Goal: Information Seeking & Learning: Learn about a topic

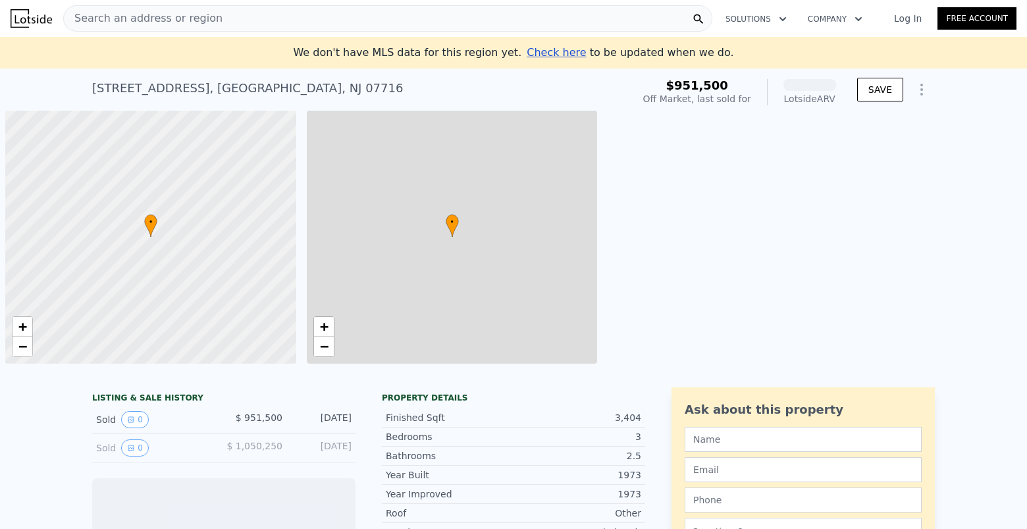
scroll to position [0, 5]
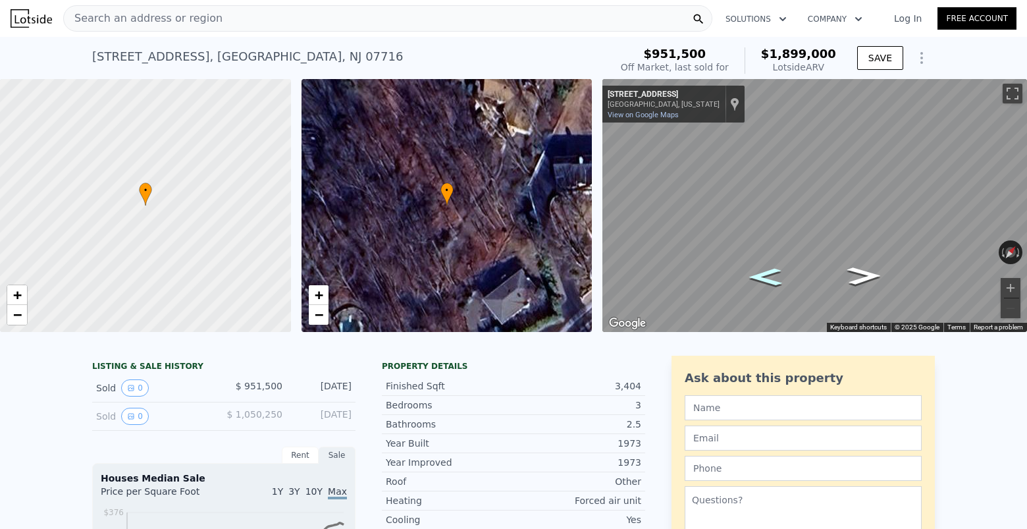
click at [766, 273] on icon "Go Southwest, Ocean Blvd" at bounding box center [765, 277] width 61 height 26
click at [766, 273] on icon "Go Southwest, Ocean Blvd" at bounding box center [765, 276] width 60 height 25
click at [766, 273] on icon "Go Southwest, Ocean Blvd" at bounding box center [765, 276] width 61 height 26
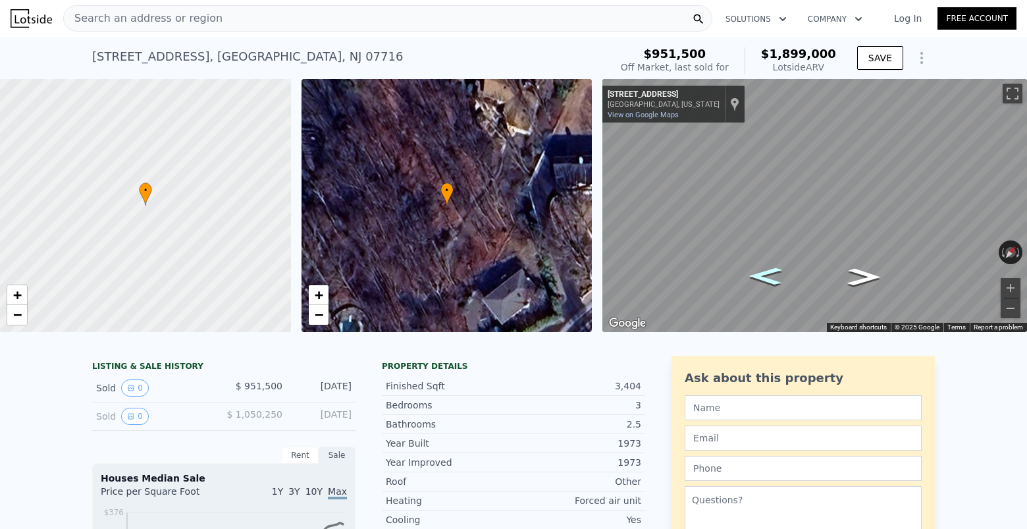
click at [766, 273] on icon "Go Southwest, Ocean Blvd" at bounding box center [765, 276] width 61 height 26
click at [866, 285] on icon "Go Northeast, Ocean Blvd" at bounding box center [863, 277] width 61 height 26
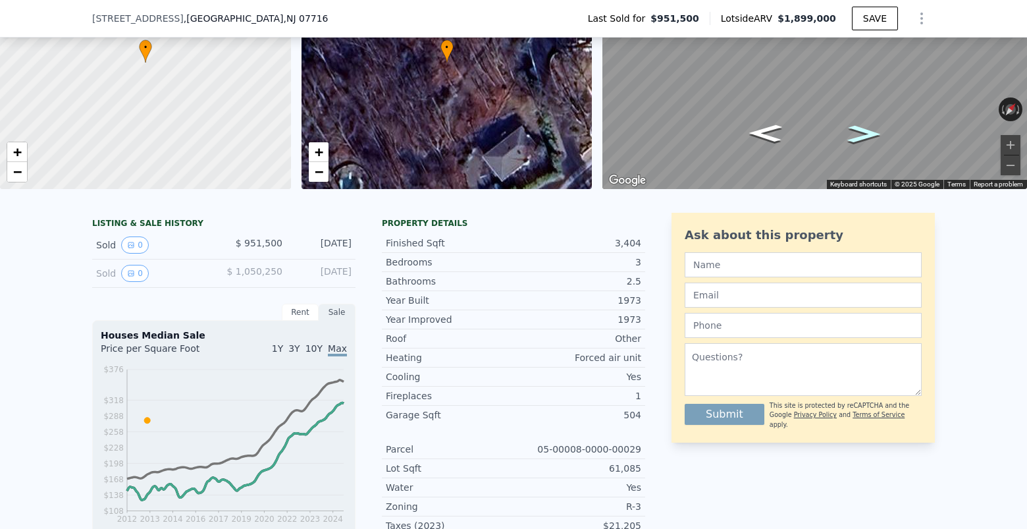
scroll to position [138, 0]
click at [136, 245] on button "0" at bounding box center [135, 245] width 28 height 17
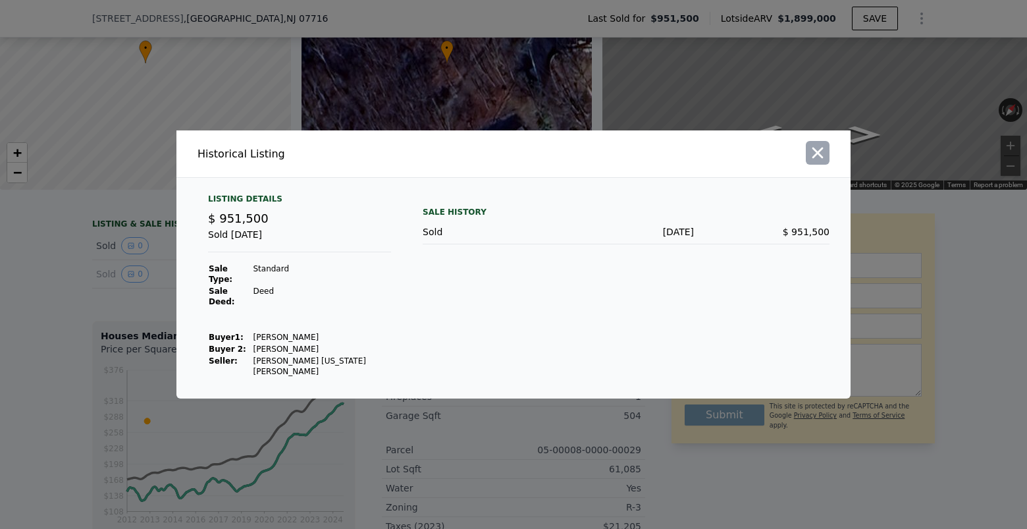
click at [818, 159] on icon "button" at bounding box center [817, 152] width 11 height 11
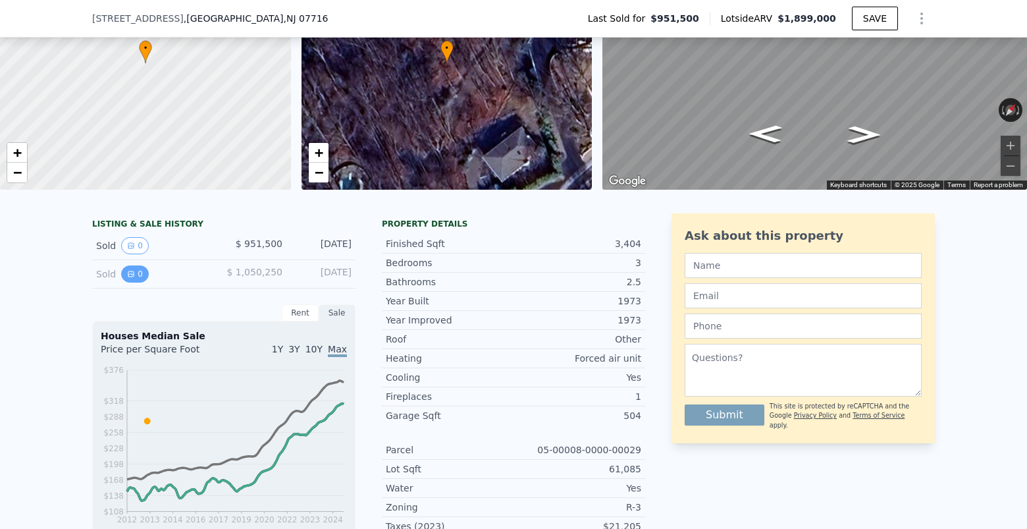
click at [131, 274] on icon "View historical data" at bounding box center [130, 273] width 5 height 5
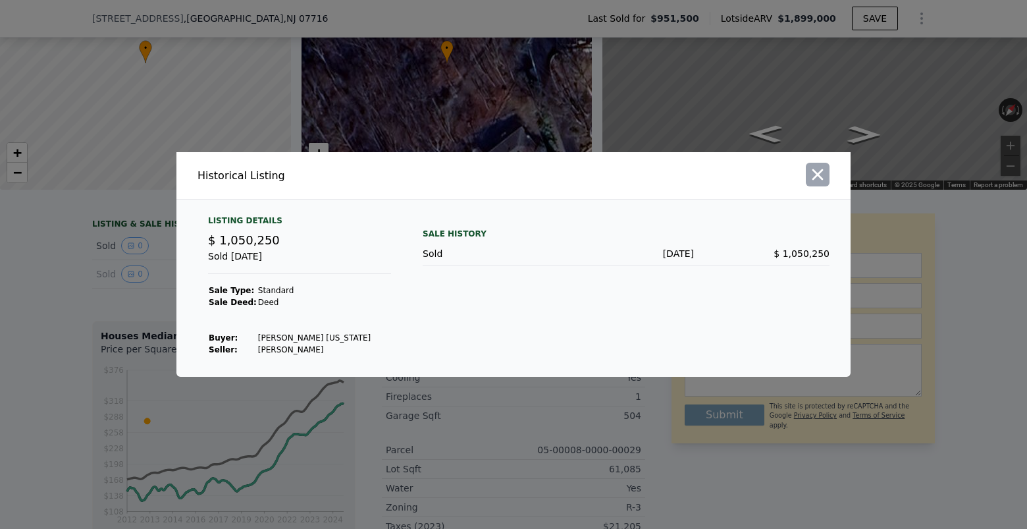
click at [816, 180] on icon "button" at bounding box center [817, 174] width 18 height 18
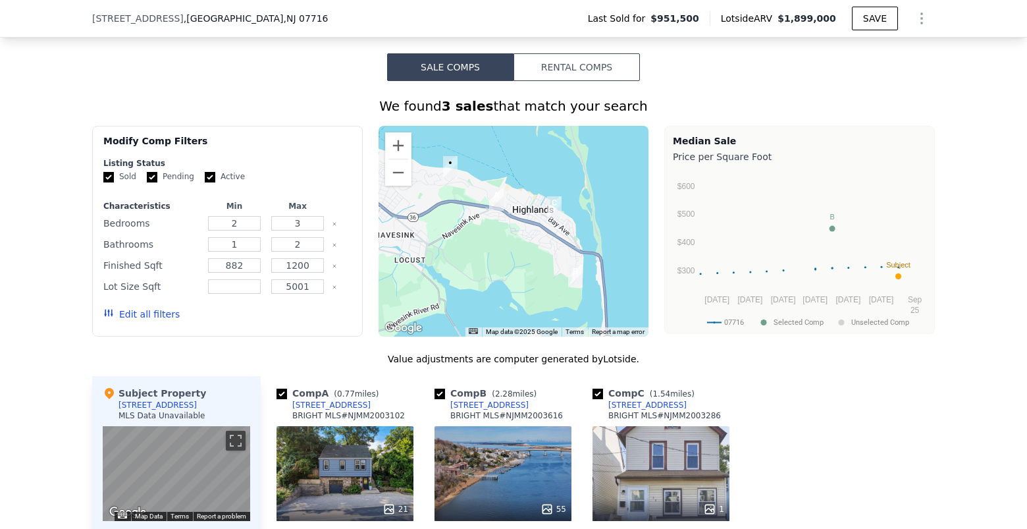
scroll to position [982, 0]
click at [148, 315] on button "Edit all filters" at bounding box center [141, 314] width 76 height 13
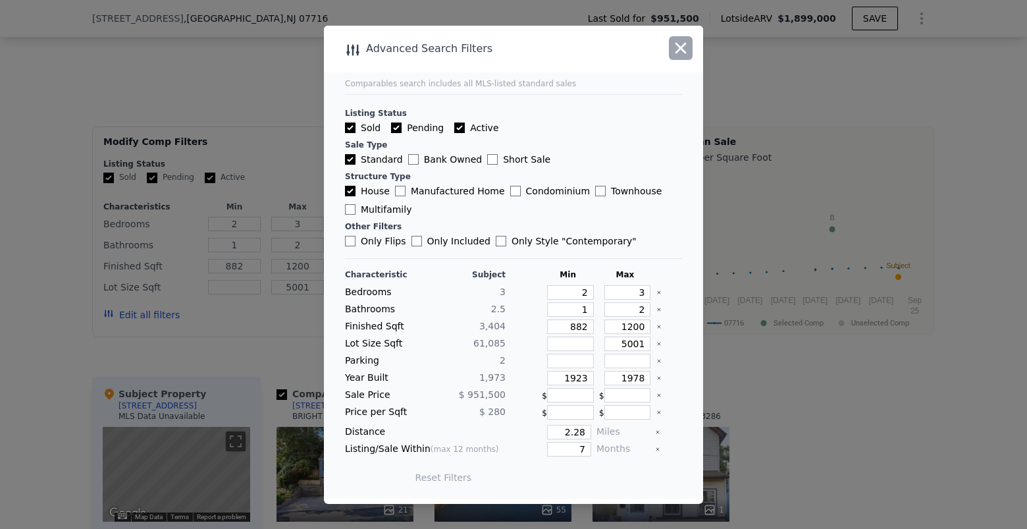
click at [683, 53] on icon "button" at bounding box center [681, 48] width 18 height 18
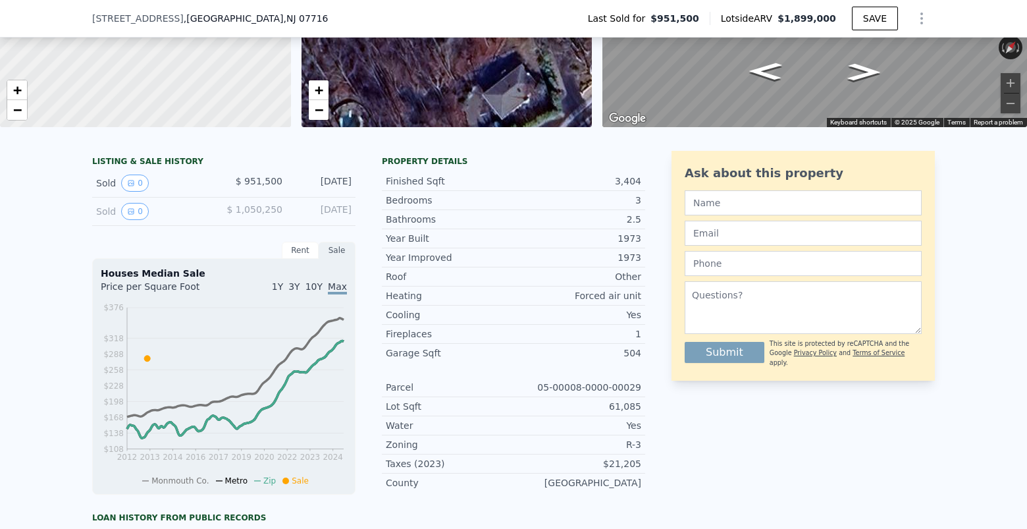
scroll to position [199, 0]
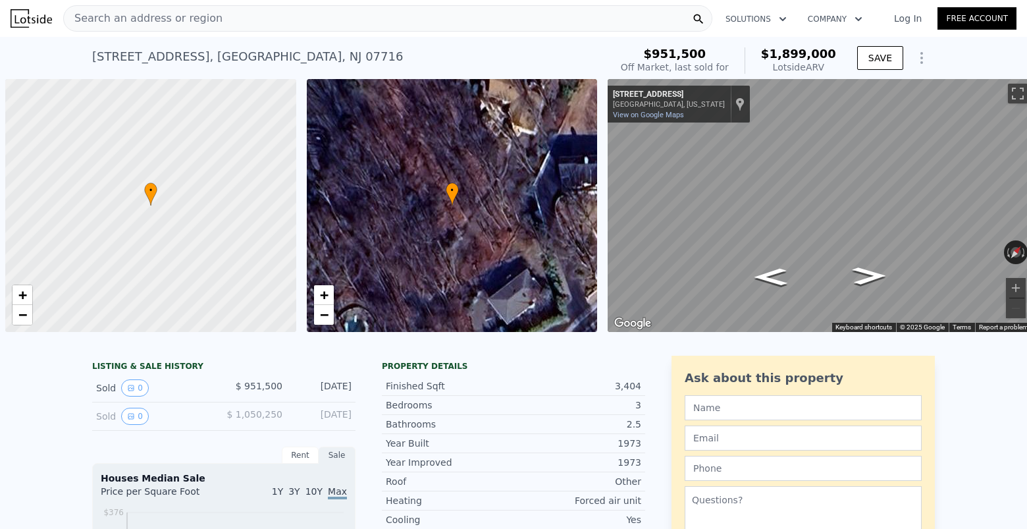
scroll to position [0, 5]
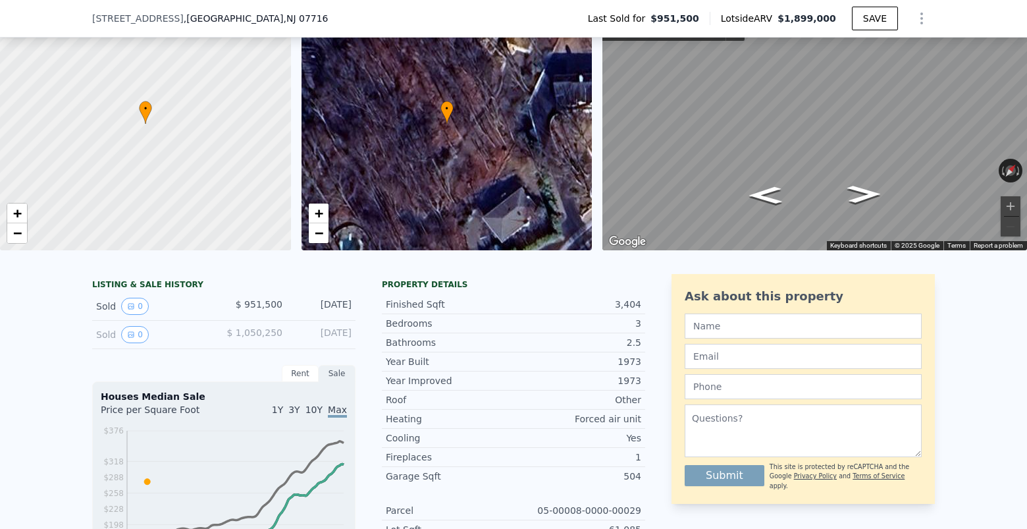
scroll to position [78, 0]
click at [330, 371] on div "Sale" at bounding box center [337, 372] width 37 height 17
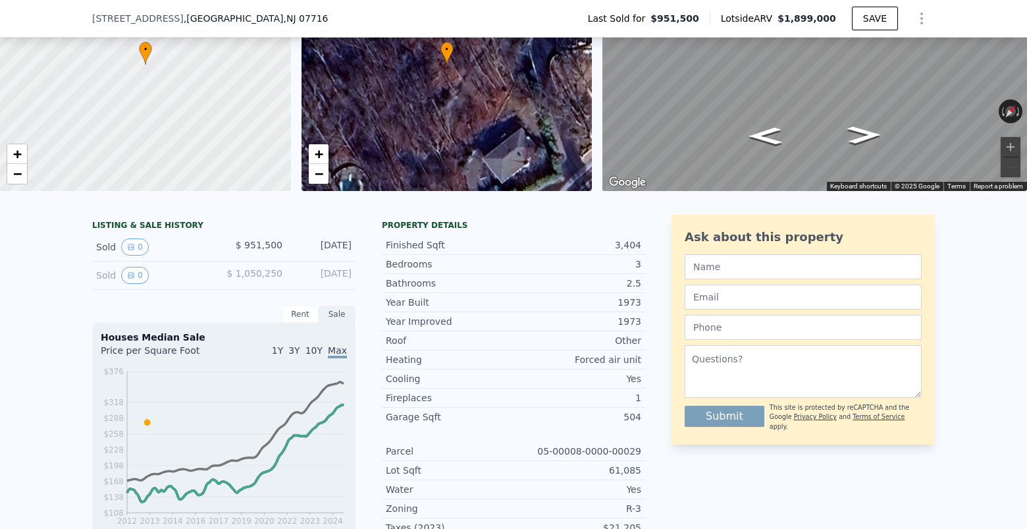
scroll to position [135, 0]
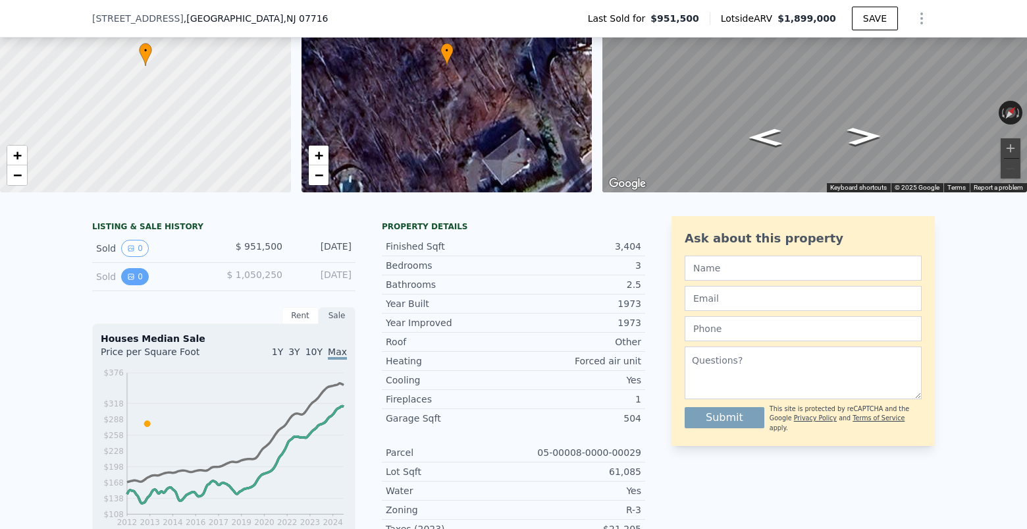
click at [127, 275] on icon "View historical data" at bounding box center [131, 277] width 8 height 8
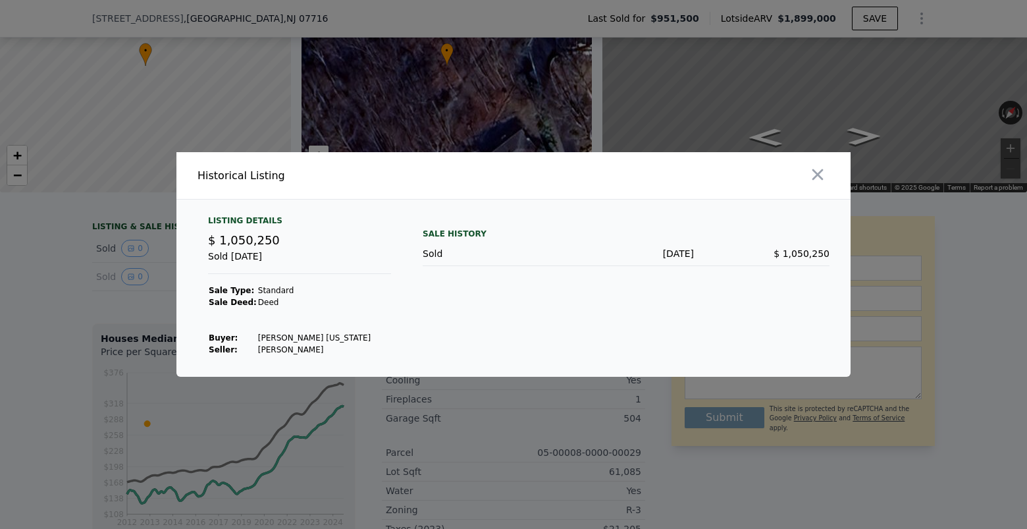
click at [223, 247] on div "$ 1,050,250" at bounding box center [299, 240] width 183 height 18
